Goal: Task Accomplishment & Management: Use online tool/utility

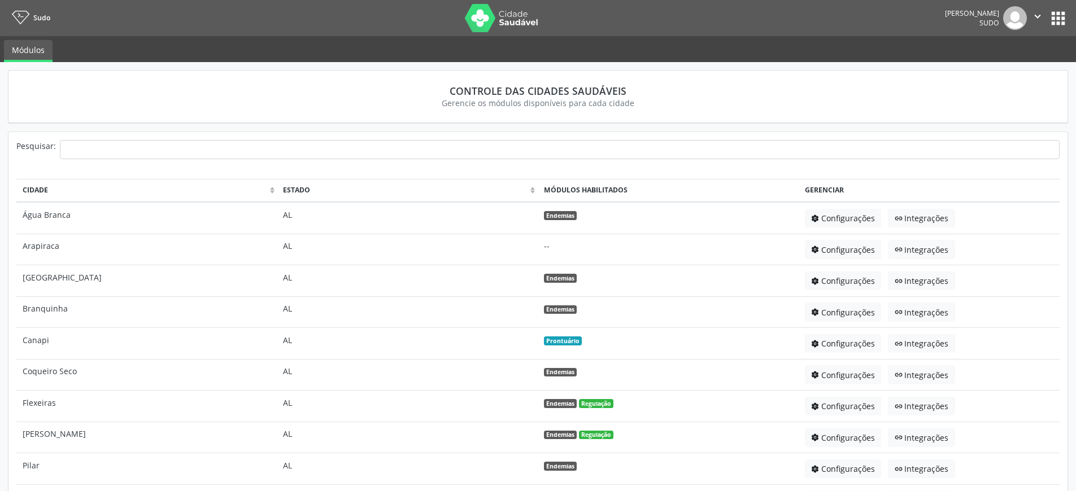
click at [1059, 21] on button "apps" at bounding box center [1058, 18] width 20 height 20
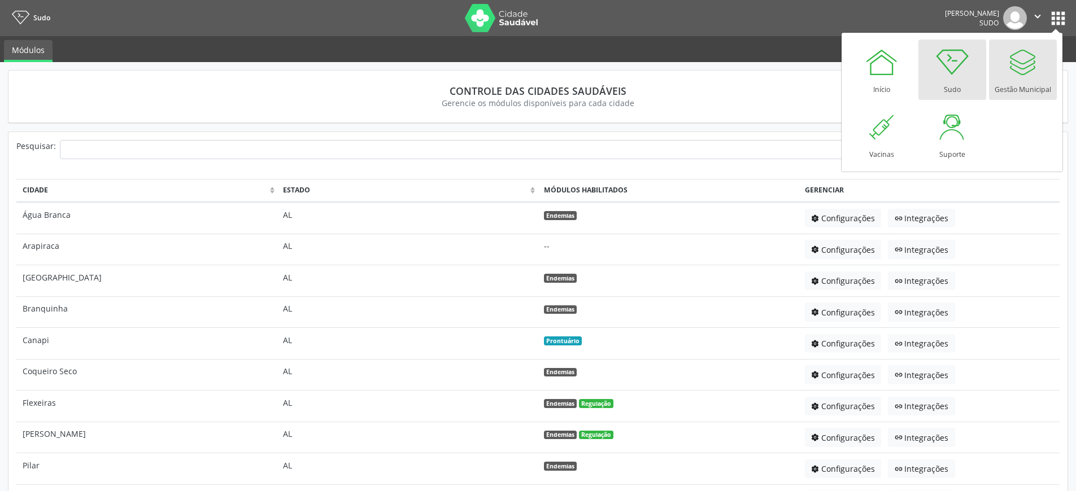
click at [1024, 79] on div "Gestão Municipal" at bounding box center [1023, 86] width 56 height 15
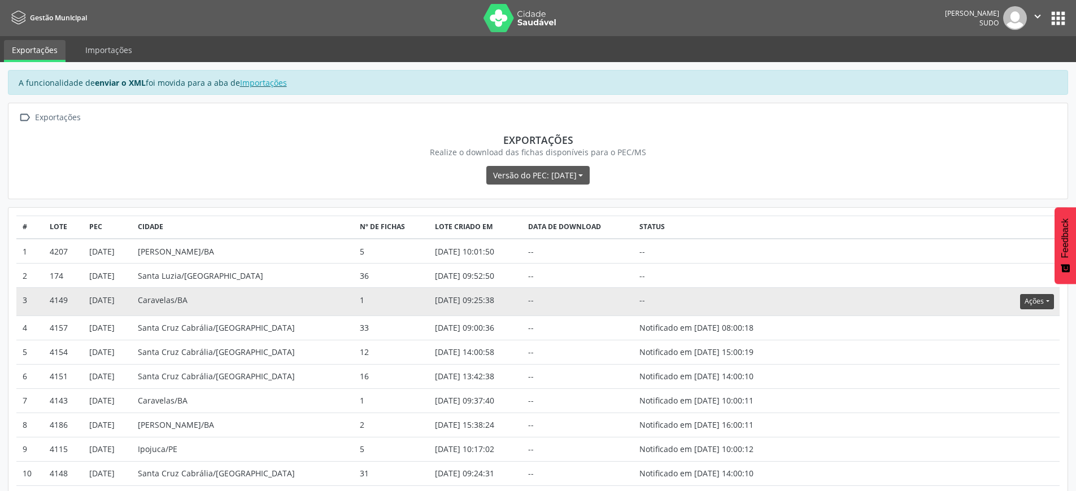
click at [1031, 302] on button "Ações" at bounding box center [1036, 301] width 33 height 15
click at [1037, 302] on button "Ações" at bounding box center [1036, 301] width 33 height 15
click at [1007, 372] on link "Atualizar" at bounding box center [1014, 372] width 78 height 16
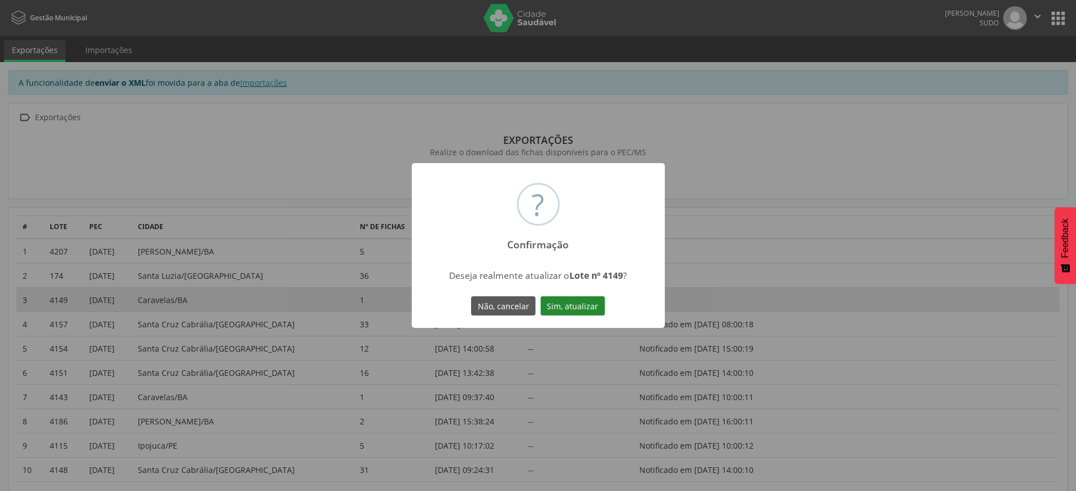
click at [576, 309] on button "Sim, atualizar" at bounding box center [573, 306] width 64 height 19
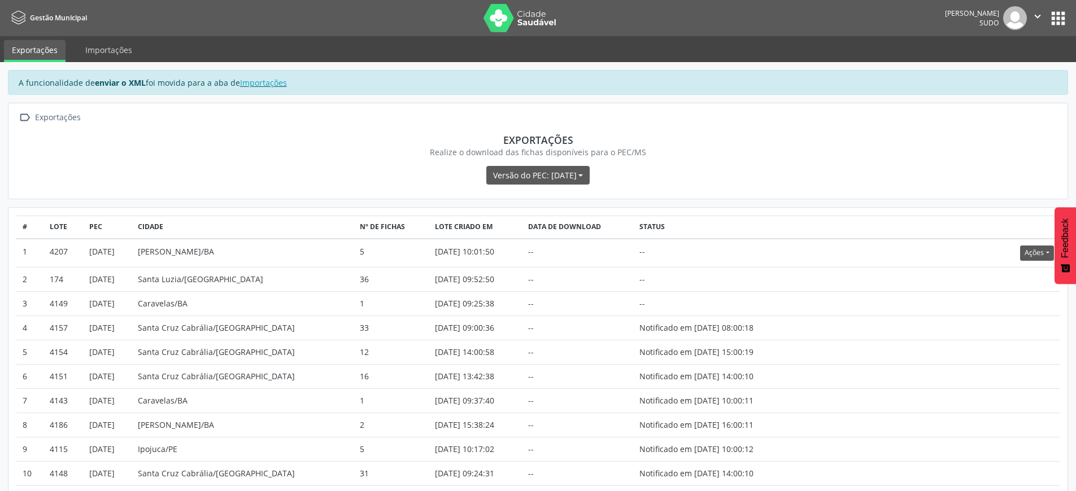
click at [1035, 17] on icon "" at bounding box center [1037, 16] width 12 height 12
click at [1003, 69] on link "Sair" at bounding box center [1009, 69] width 78 height 16
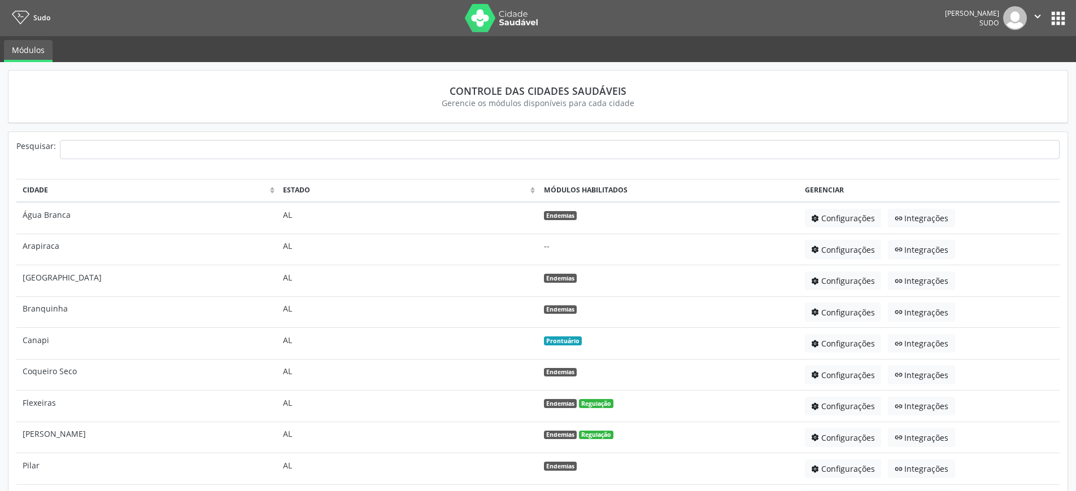
click at [1058, 19] on button "apps" at bounding box center [1058, 18] width 20 height 20
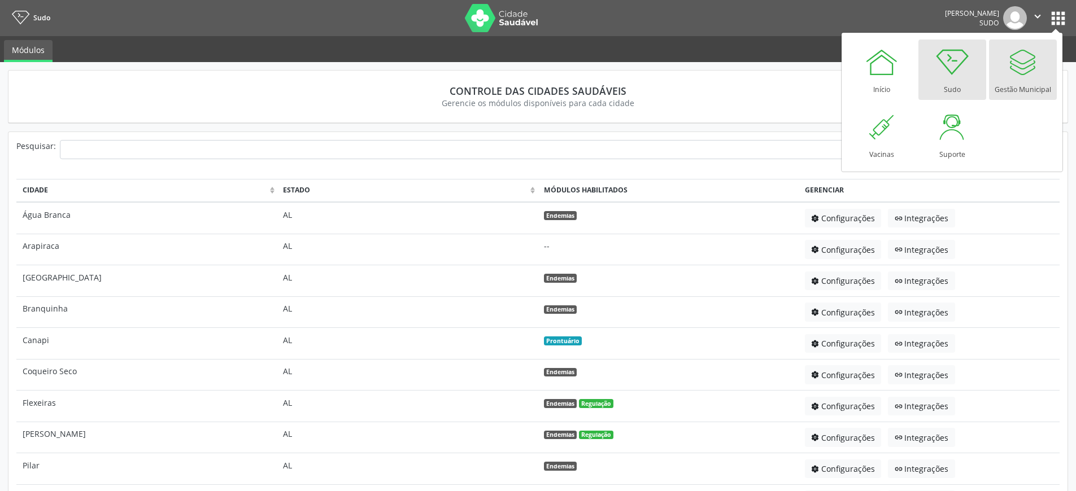
click at [1025, 85] on div "Gestão Municipal" at bounding box center [1023, 86] width 56 height 15
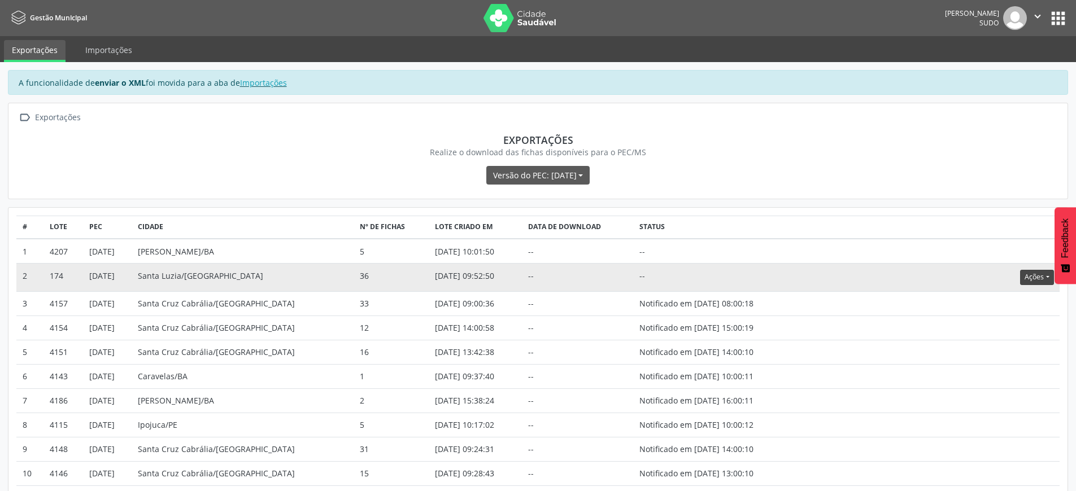
click at [1031, 273] on button "Ações" at bounding box center [1036, 277] width 33 height 15
click at [1035, 277] on button "Ações" at bounding box center [1036, 277] width 33 height 15
click at [1004, 345] on link "Atualizar" at bounding box center [1014, 347] width 78 height 16
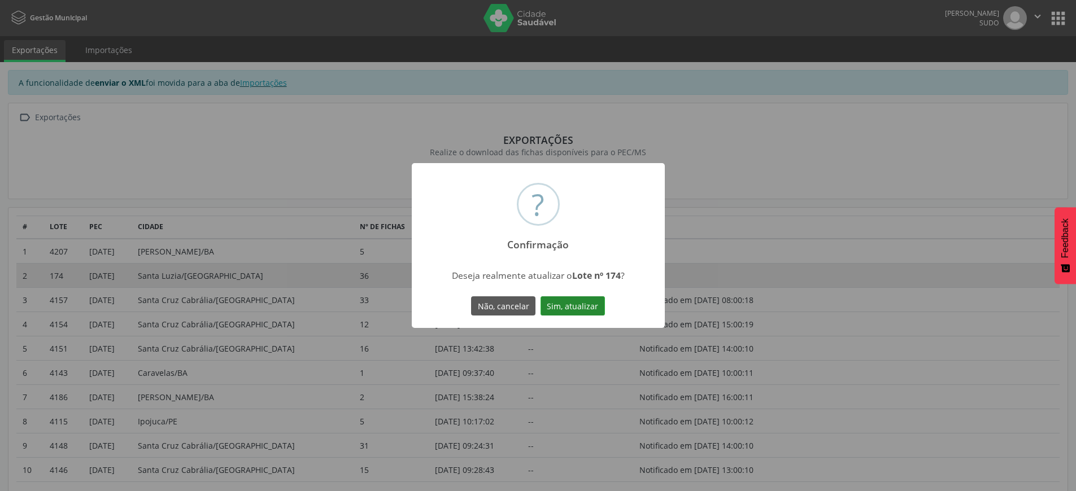
click at [561, 306] on button "Sim, atualizar" at bounding box center [573, 306] width 64 height 19
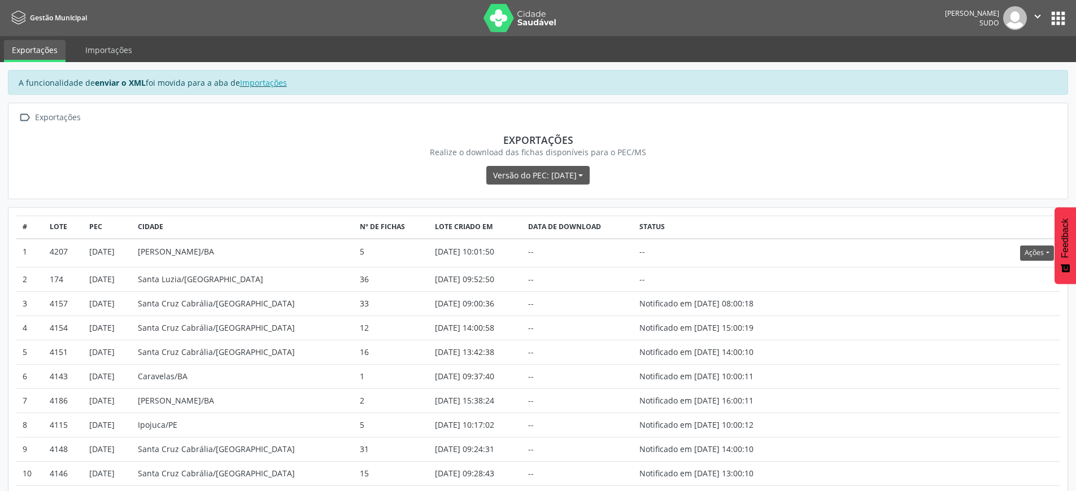
click at [1040, 15] on icon "" at bounding box center [1037, 16] width 12 height 12
click at [1009, 73] on link "Sair" at bounding box center [1009, 69] width 78 height 16
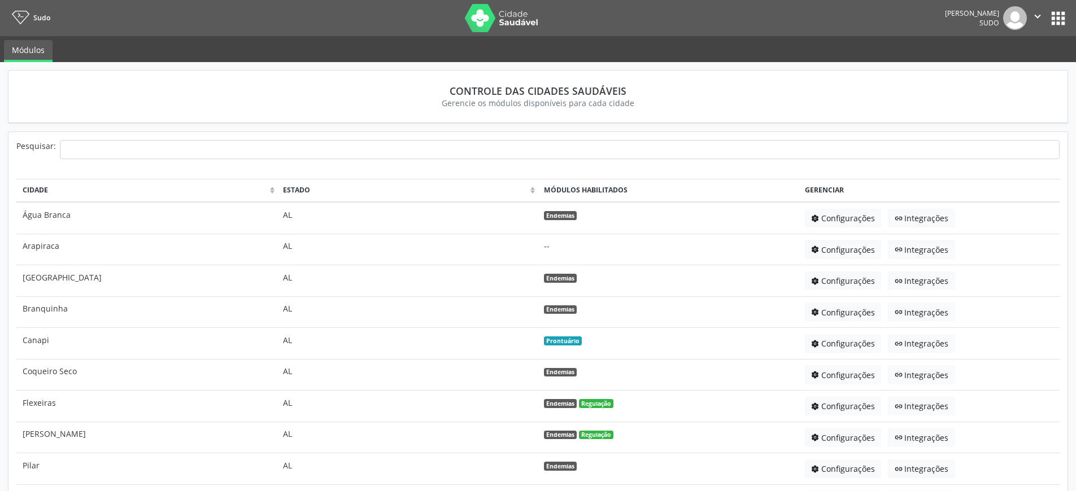
click at [1063, 14] on button "apps" at bounding box center [1058, 18] width 20 height 20
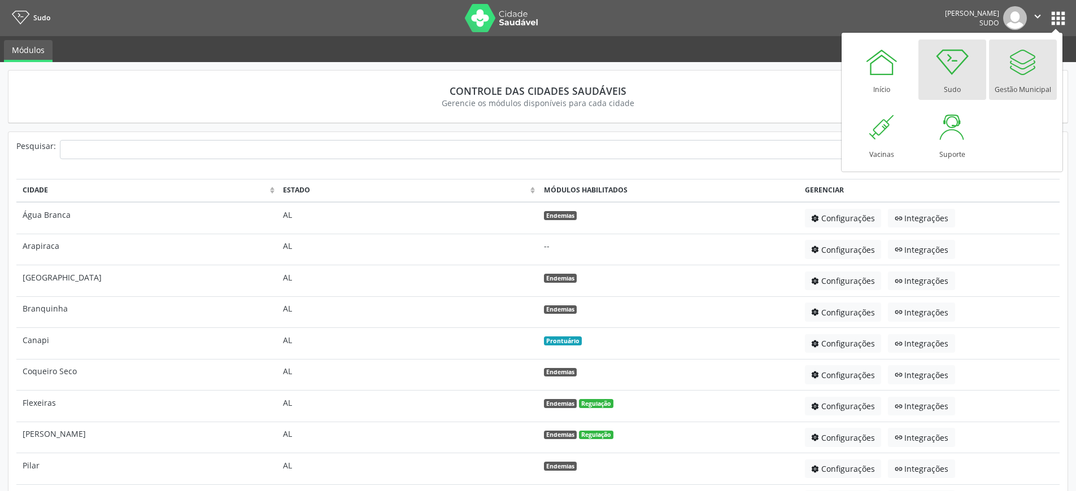
click at [1021, 68] on div at bounding box center [1023, 62] width 34 height 34
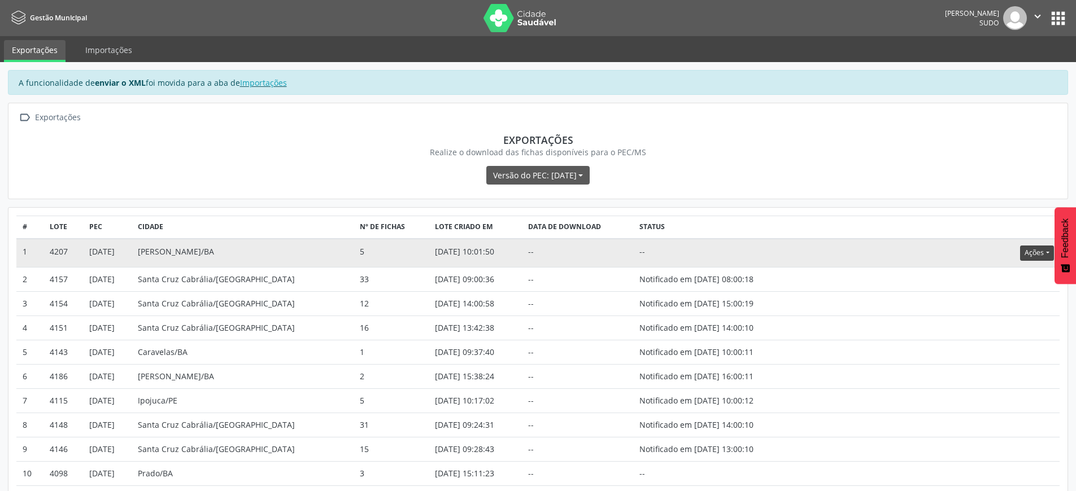
click at [1022, 255] on button "Ações" at bounding box center [1036, 253] width 33 height 15
click at [998, 322] on link "Atualizar" at bounding box center [1014, 323] width 78 height 16
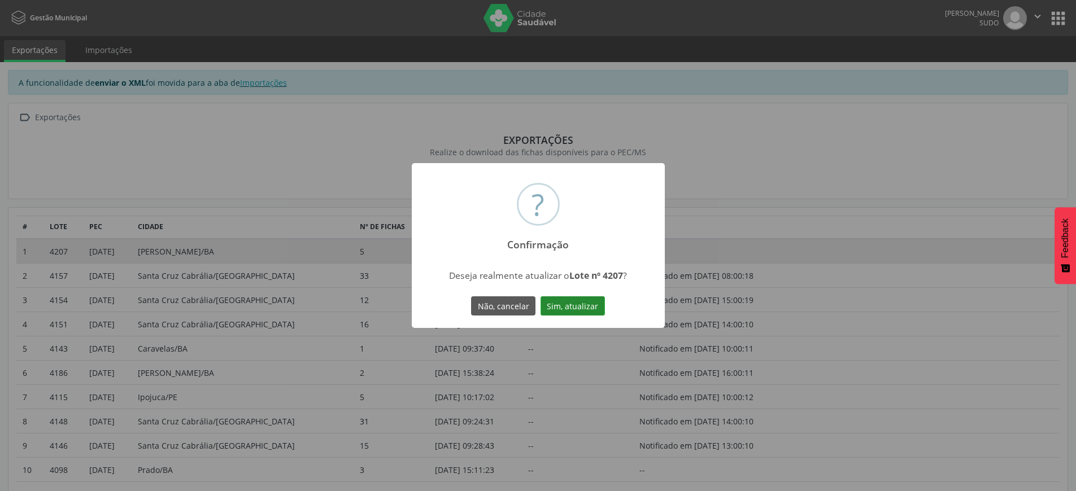
click at [594, 313] on button "Sim, atualizar" at bounding box center [573, 306] width 64 height 19
